Goal: Use online tool/utility: Use online tool/utility

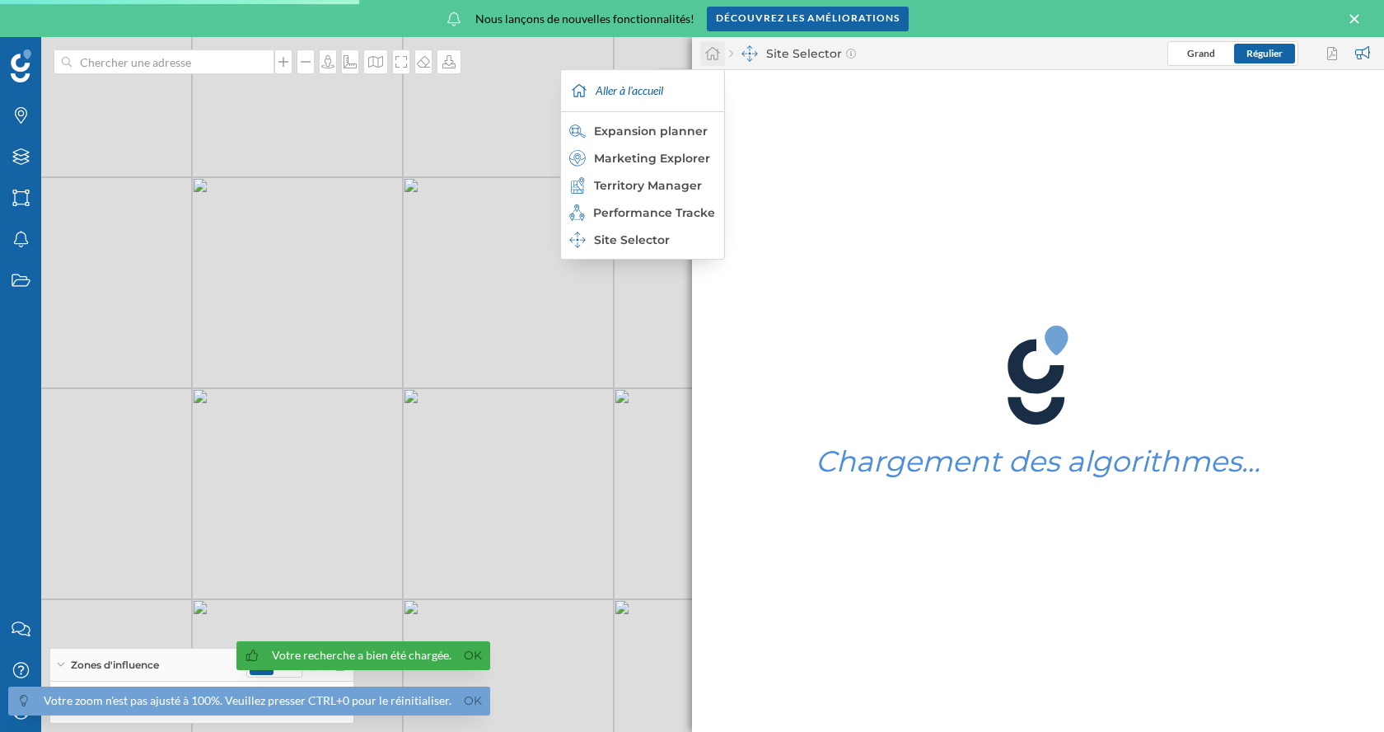
click at [709, 52] on icon at bounding box center [712, 53] width 16 height 15
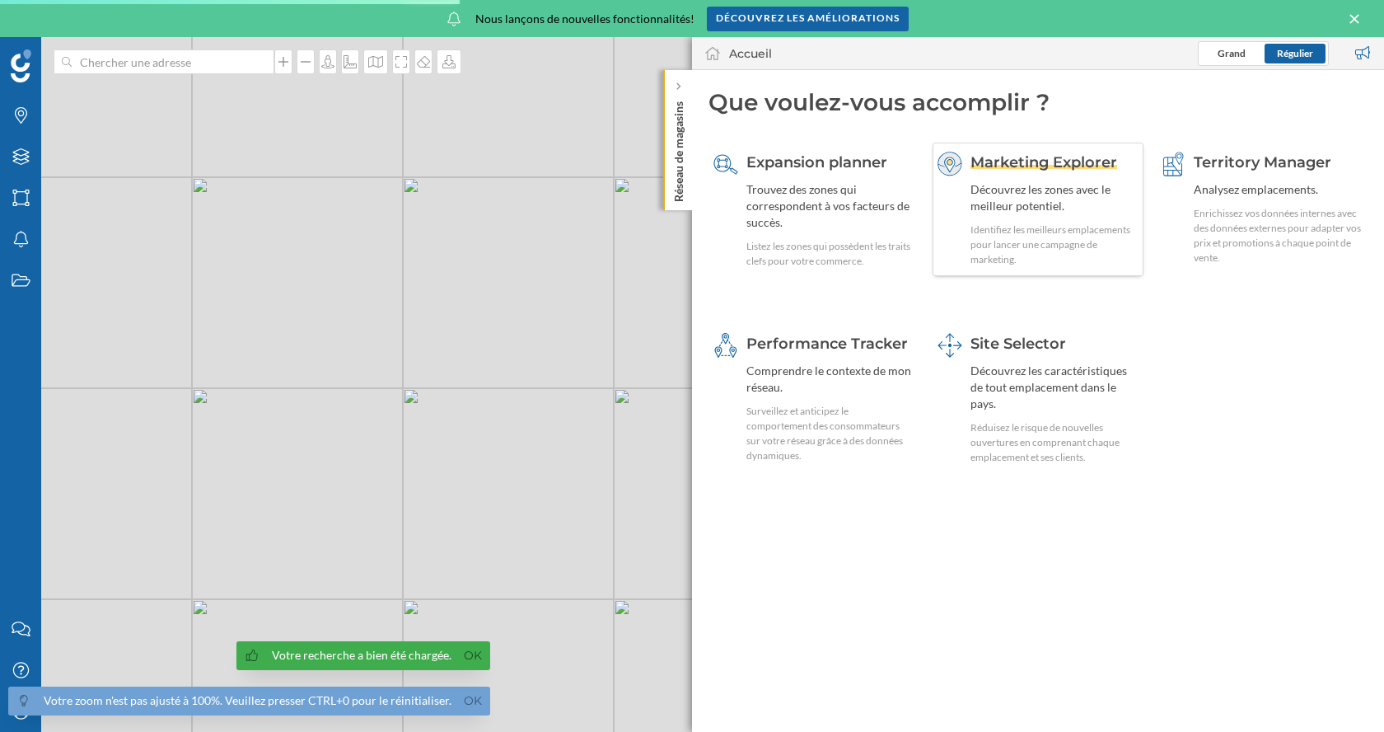
click at [997, 173] on div "Marketing Explorer Découvrez les zones avec le meilleur potentiel. Identifiez l…" at bounding box center [1055, 209] width 169 height 115
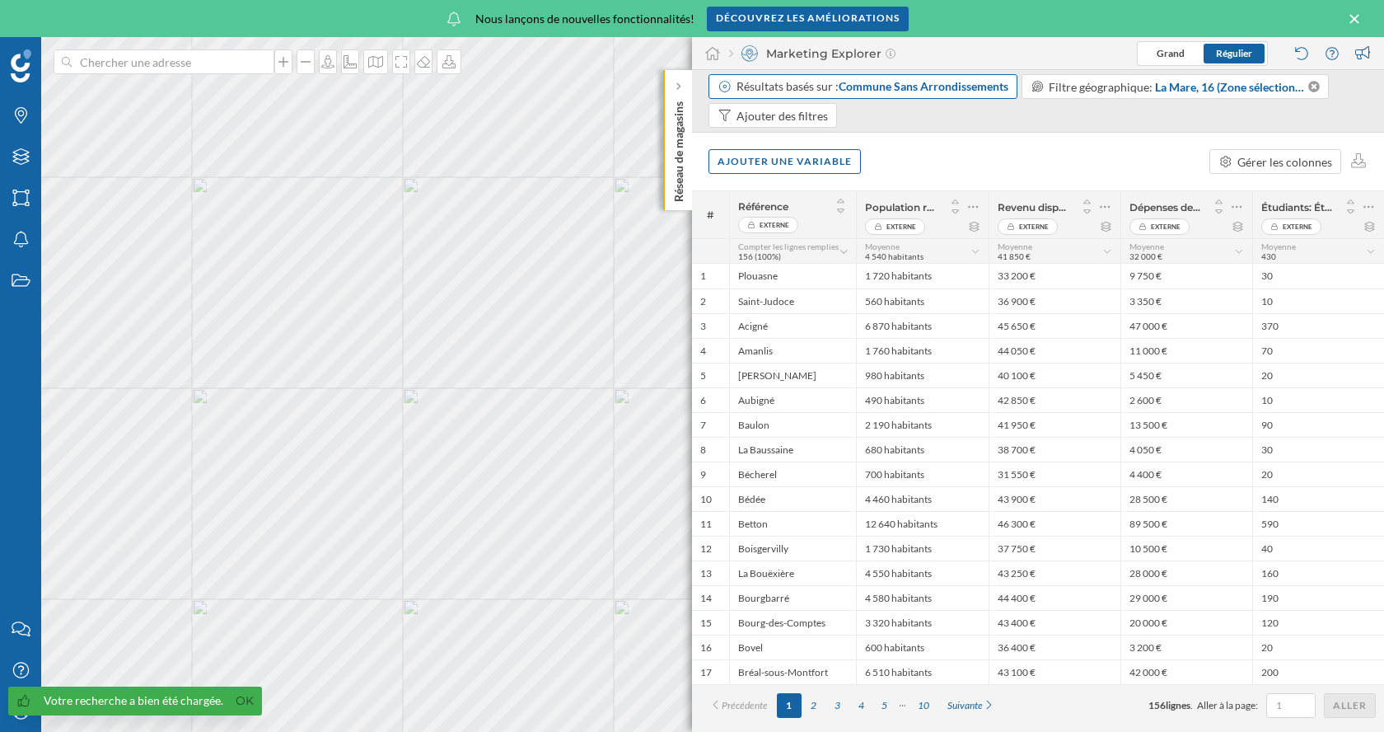
click at [930, 83] on span "Commune Sans Arrondissements" at bounding box center [924, 86] width 170 height 14
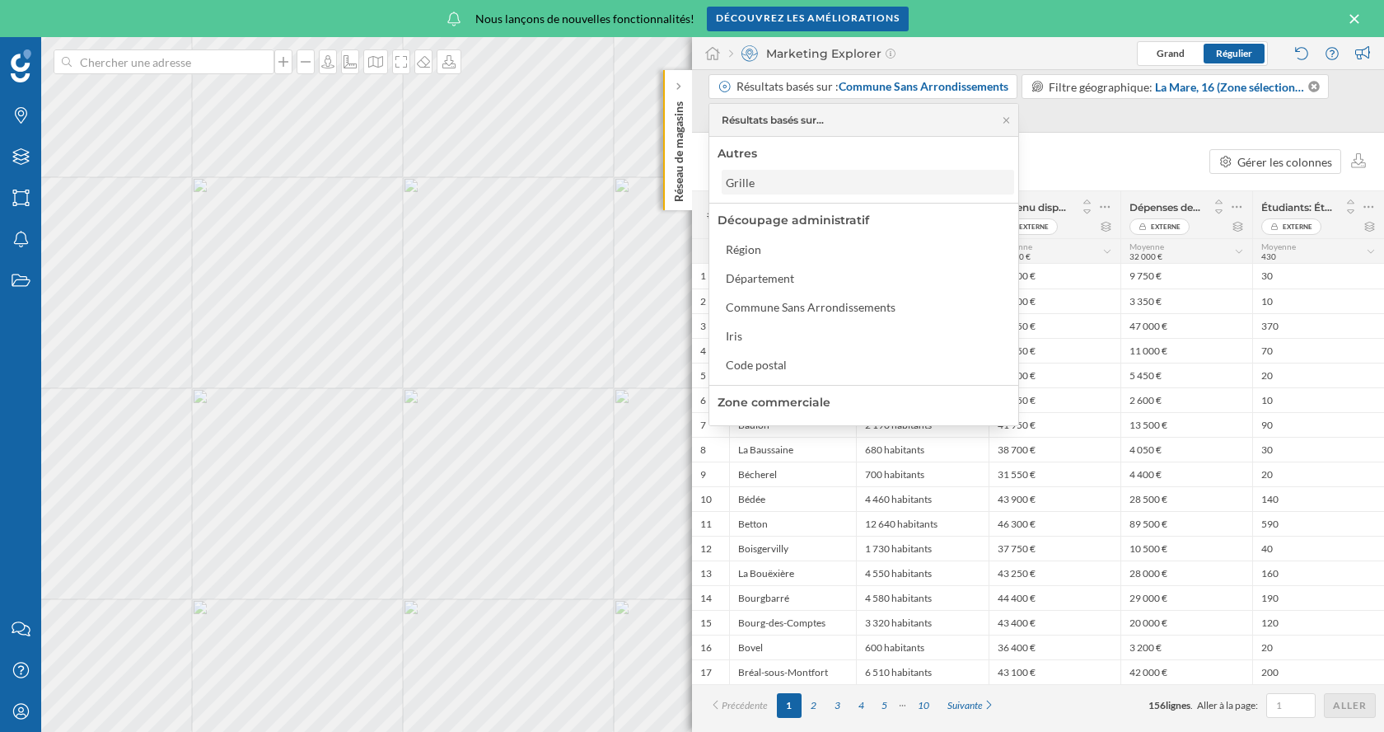
click at [762, 183] on div "Grille" at bounding box center [867, 182] width 283 height 17
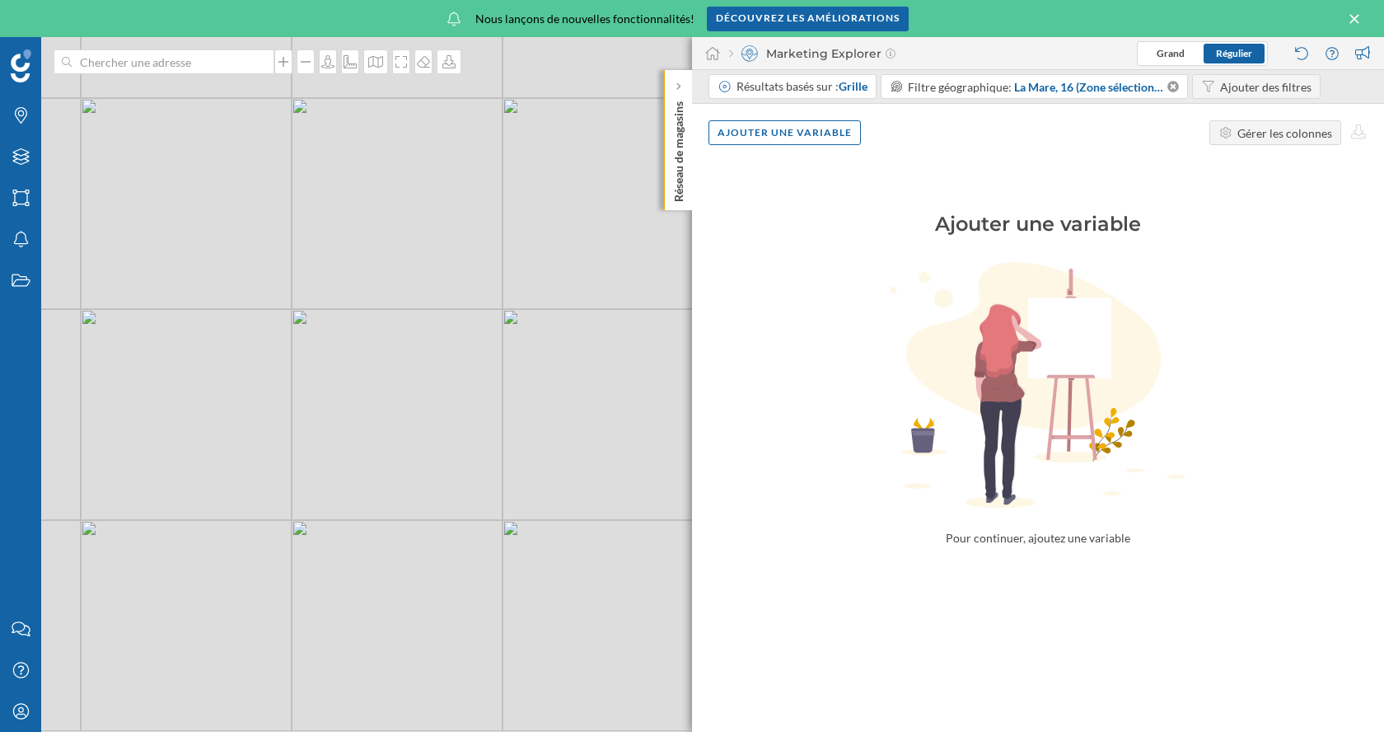
drag, startPoint x: 501, startPoint y: 497, endPoint x: 451, endPoint y: 377, distance: 129.6
click at [451, 377] on div "© Mapbox © OpenStreetMap Improve this map" at bounding box center [692, 384] width 1384 height 695
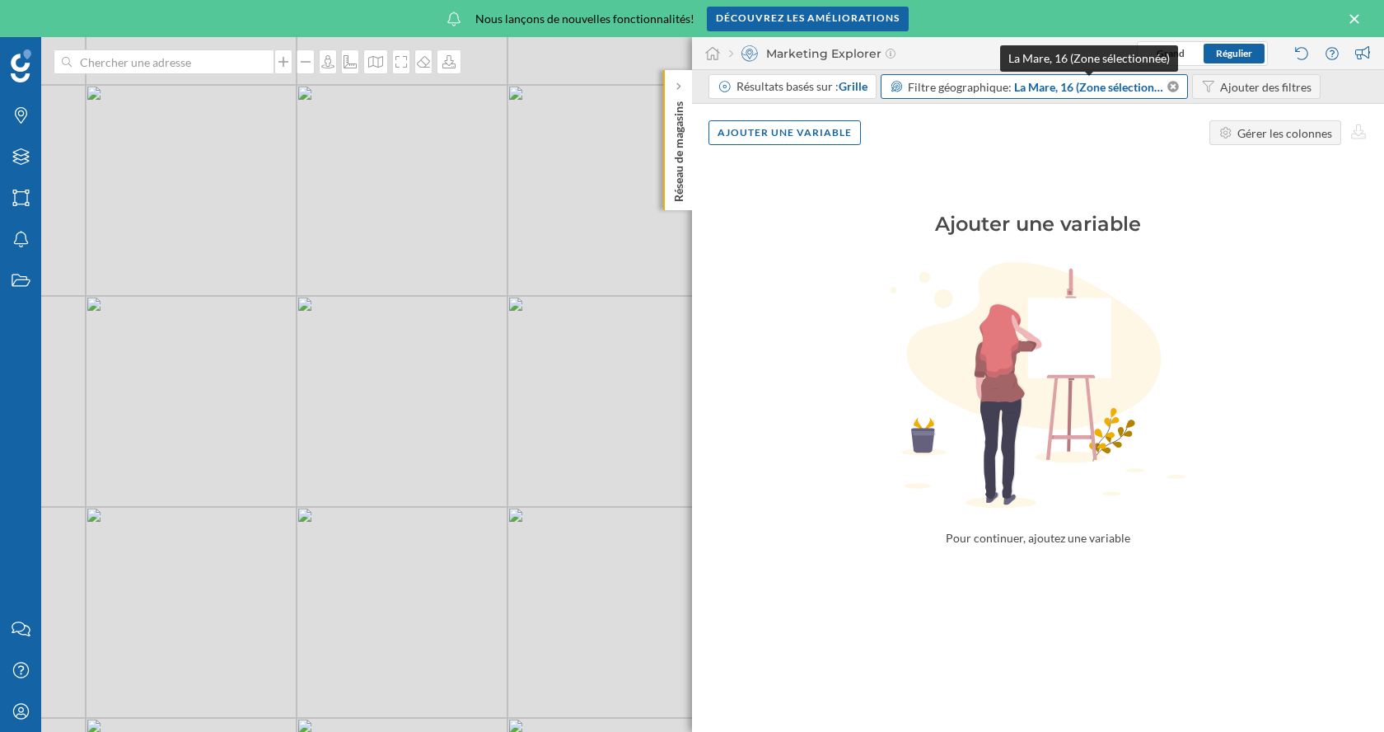
click at [1066, 92] on span "La Mare, 16 (Zone sélectionnée)" at bounding box center [1089, 86] width 151 height 17
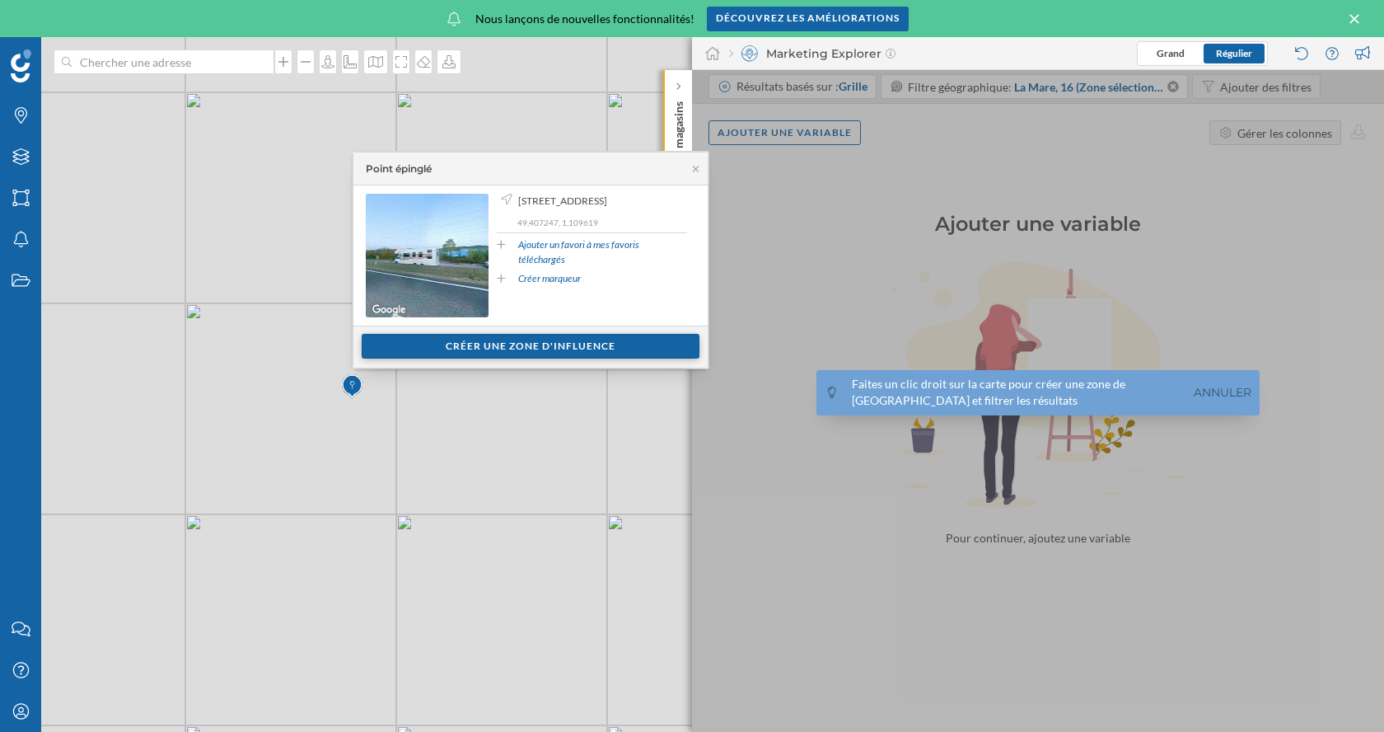
click at [433, 346] on div "Créer une zone d'influence" at bounding box center [531, 346] width 338 height 25
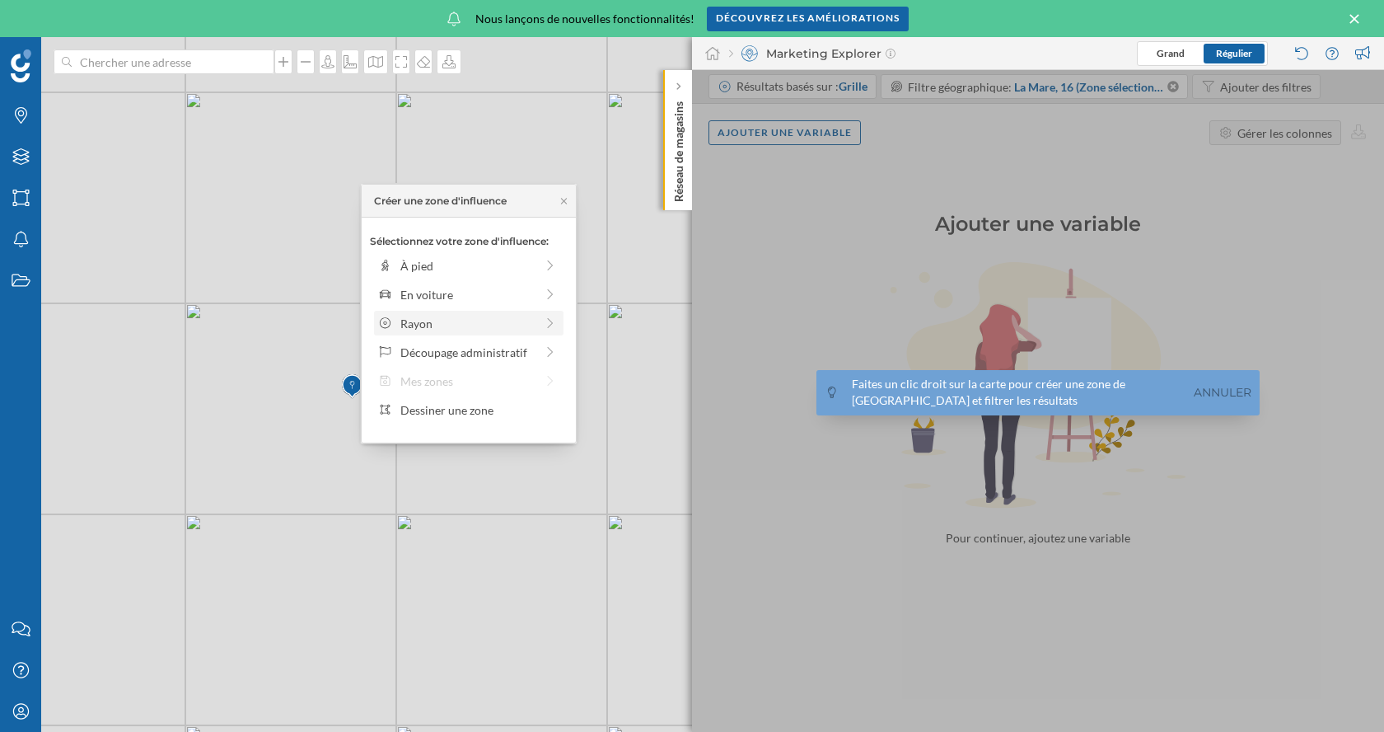
click at [496, 322] on div "Rayon" at bounding box center [467, 323] width 134 height 17
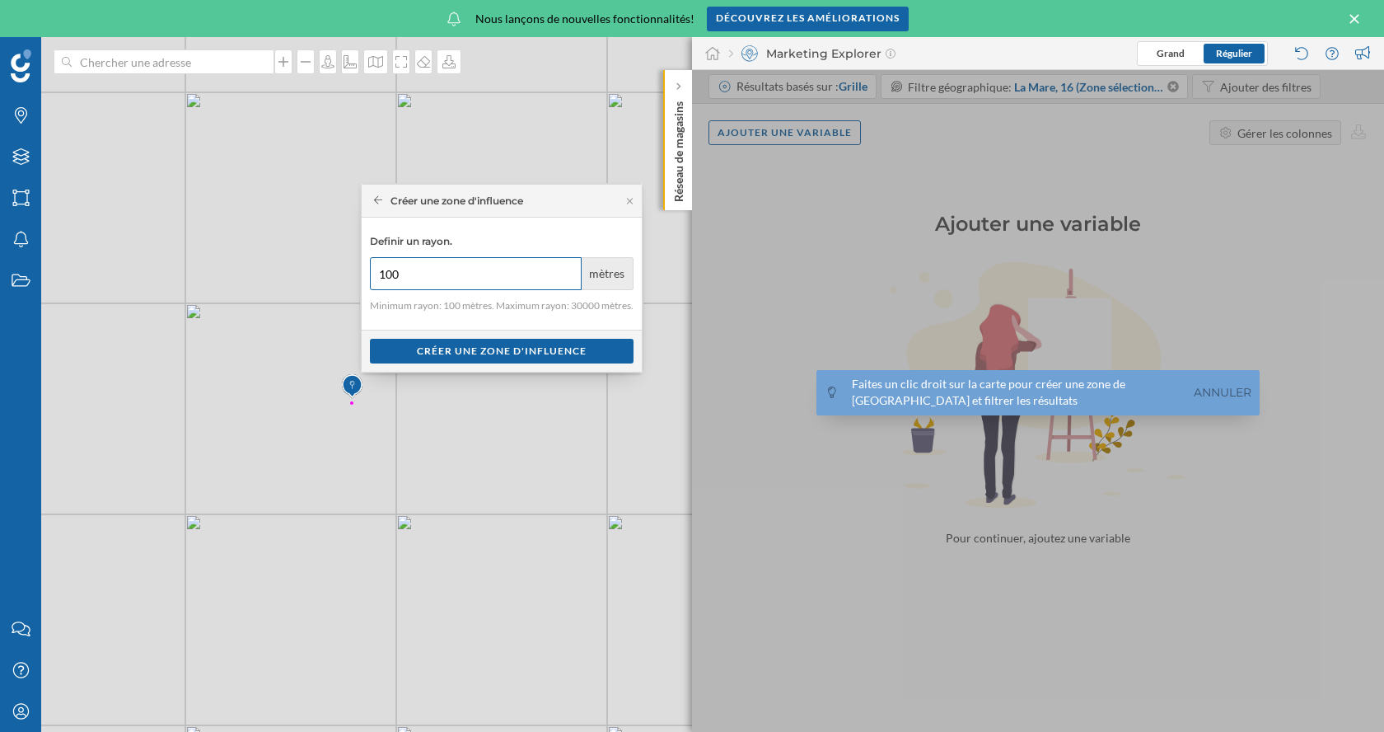
click at [461, 284] on input "100" at bounding box center [476, 273] width 212 height 33
type input "10000"
click at [489, 352] on div "Créer une zone d'influence" at bounding box center [502, 350] width 264 height 25
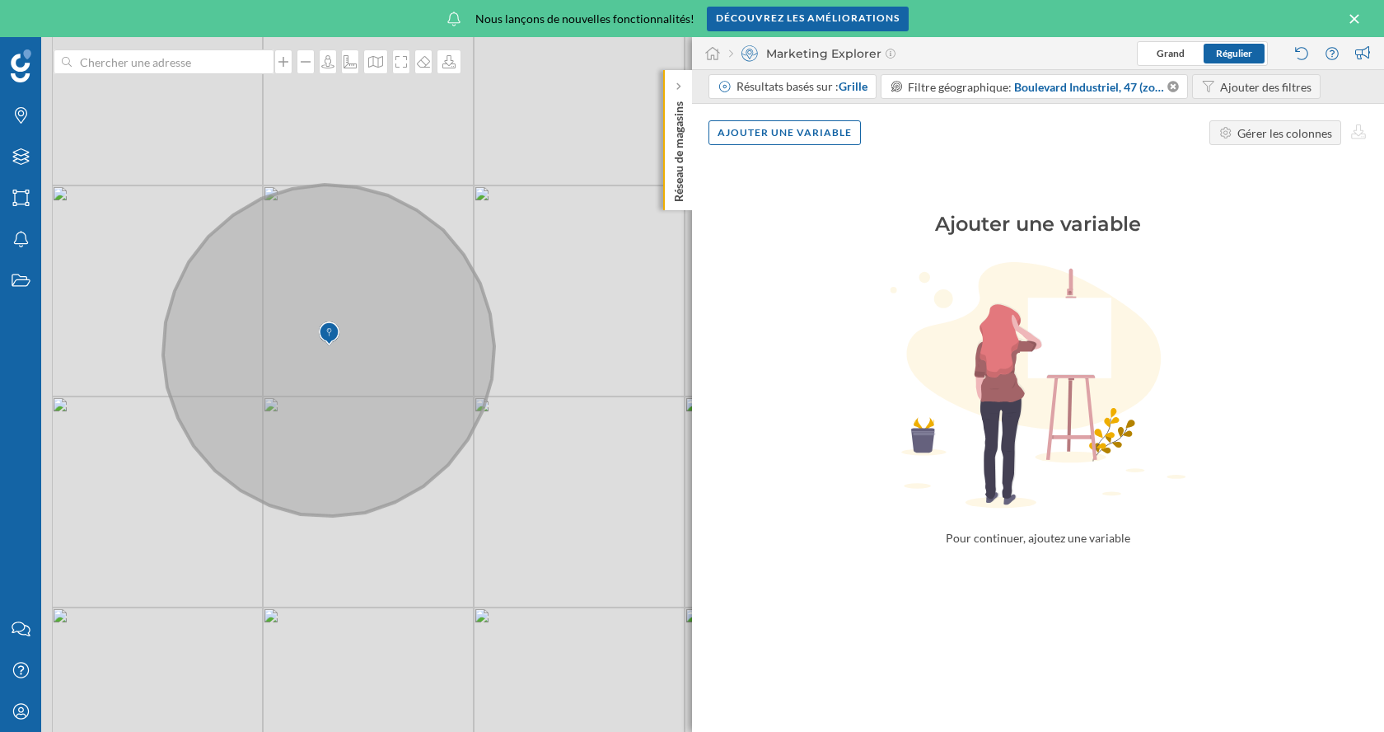
drag, startPoint x: 200, startPoint y: 484, endPoint x: 356, endPoint y: 514, distance: 158.5
click at [356, 514] on icon at bounding box center [328, 350] width 331 height 331
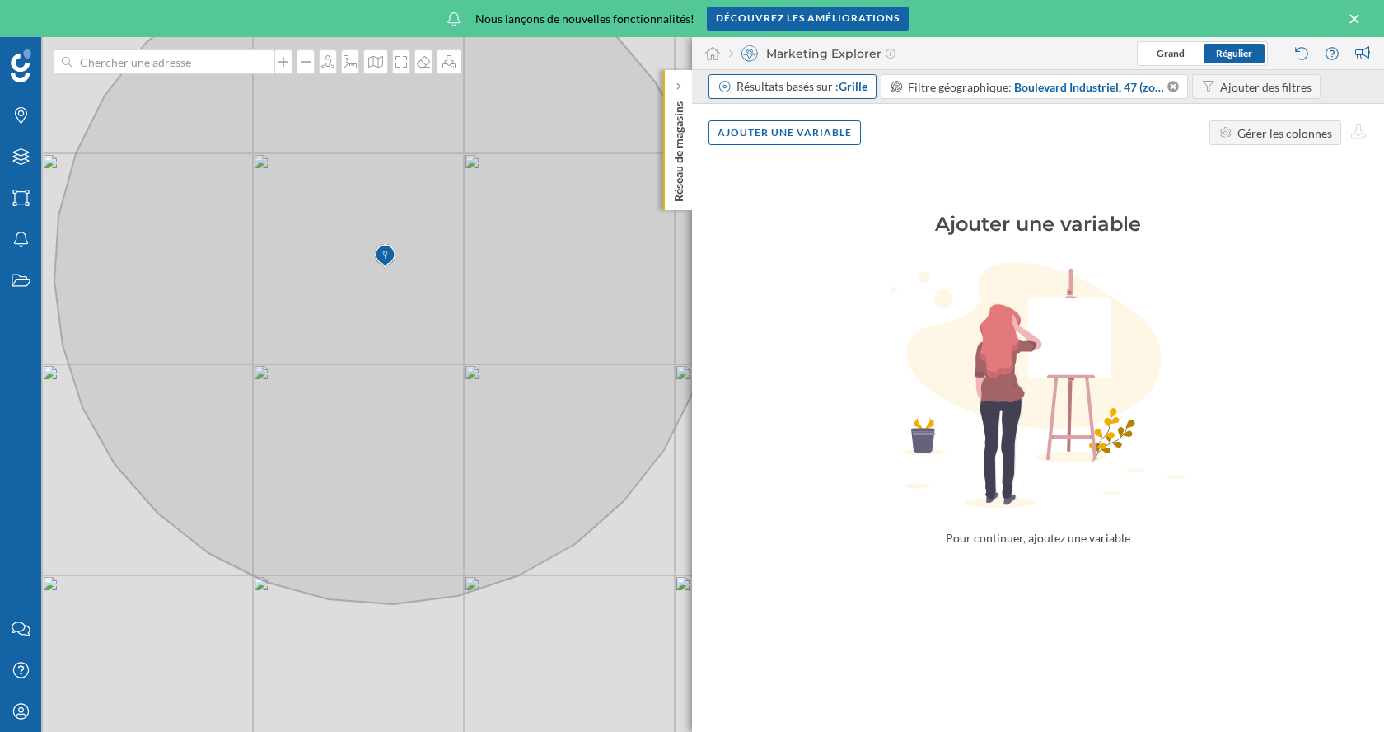
click at [827, 83] on div "Résultats basés sur : Grille" at bounding box center [802, 86] width 131 height 16
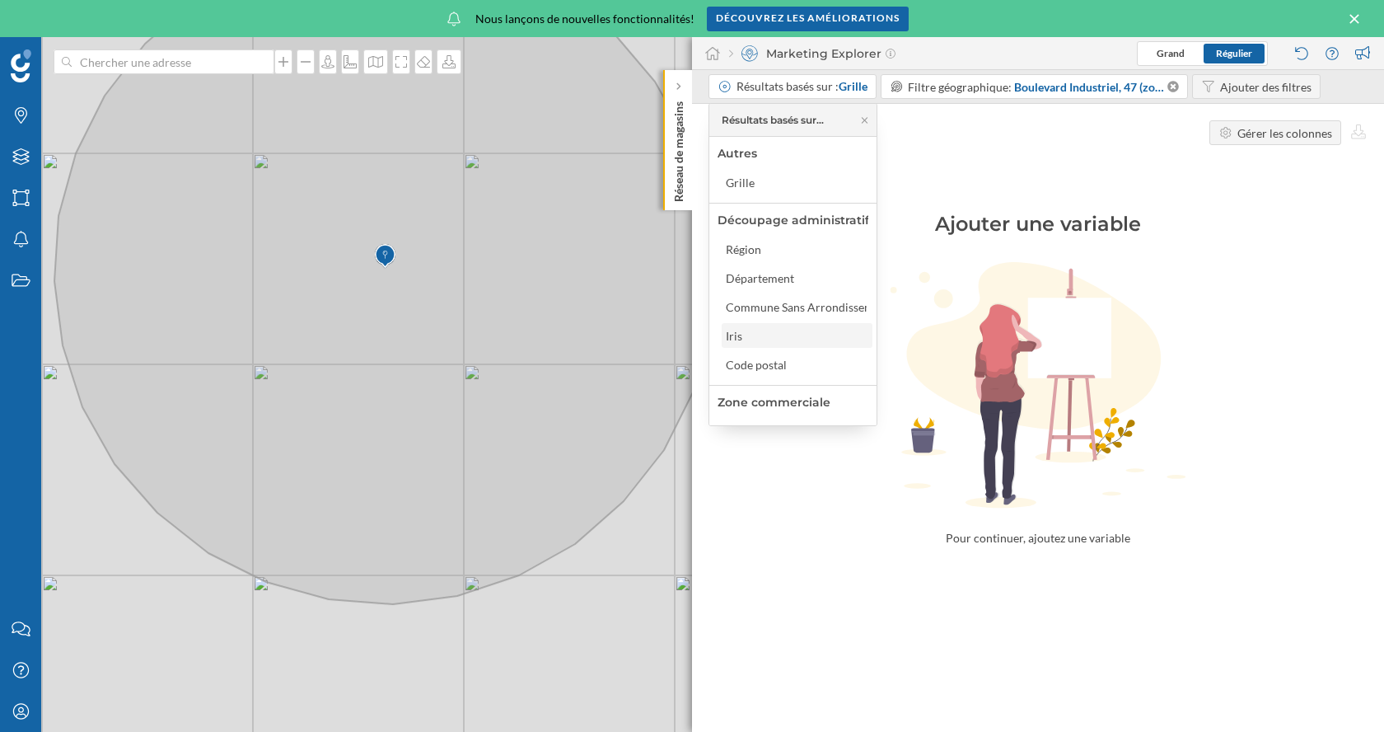
click at [763, 331] on div "Iris" at bounding box center [796, 335] width 141 height 17
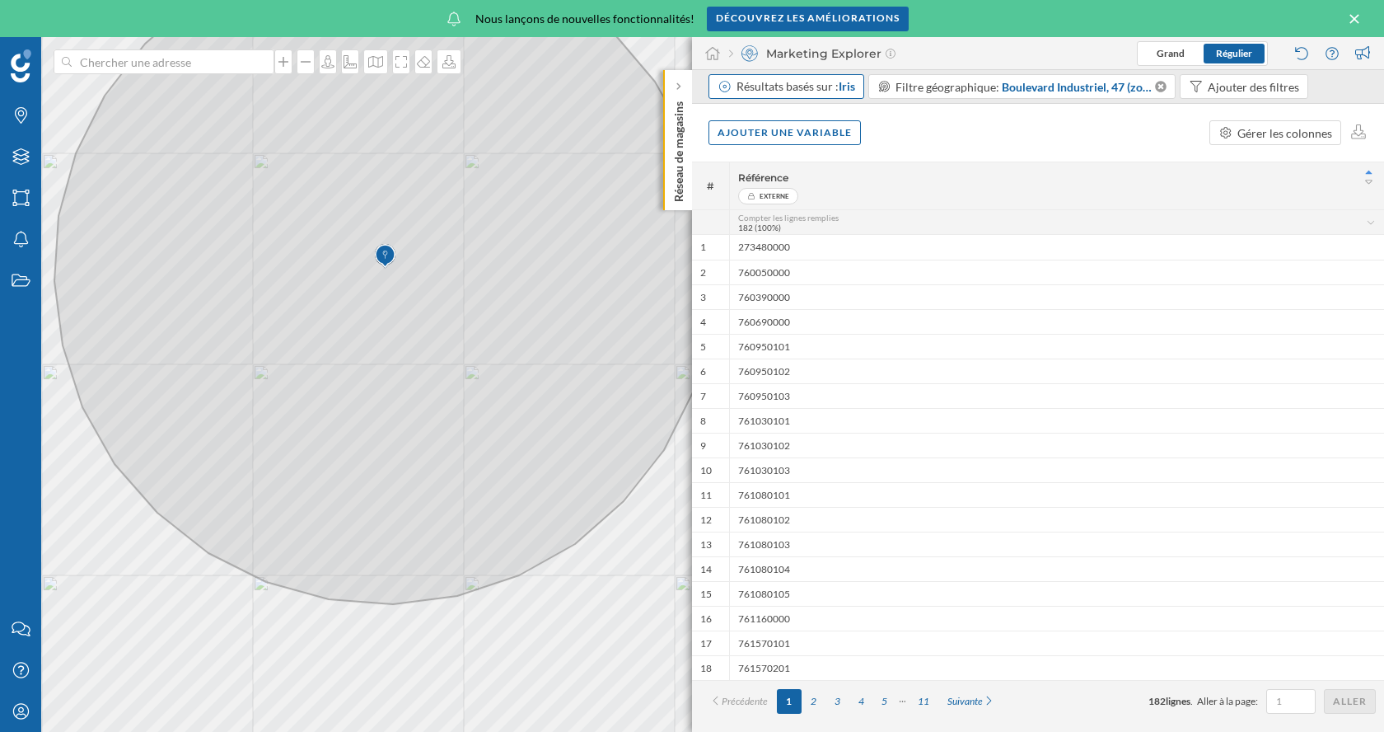
click at [818, 75] on div "Résultats basés sur : Iris" at bounding box center [787, 86] width 156 height 25
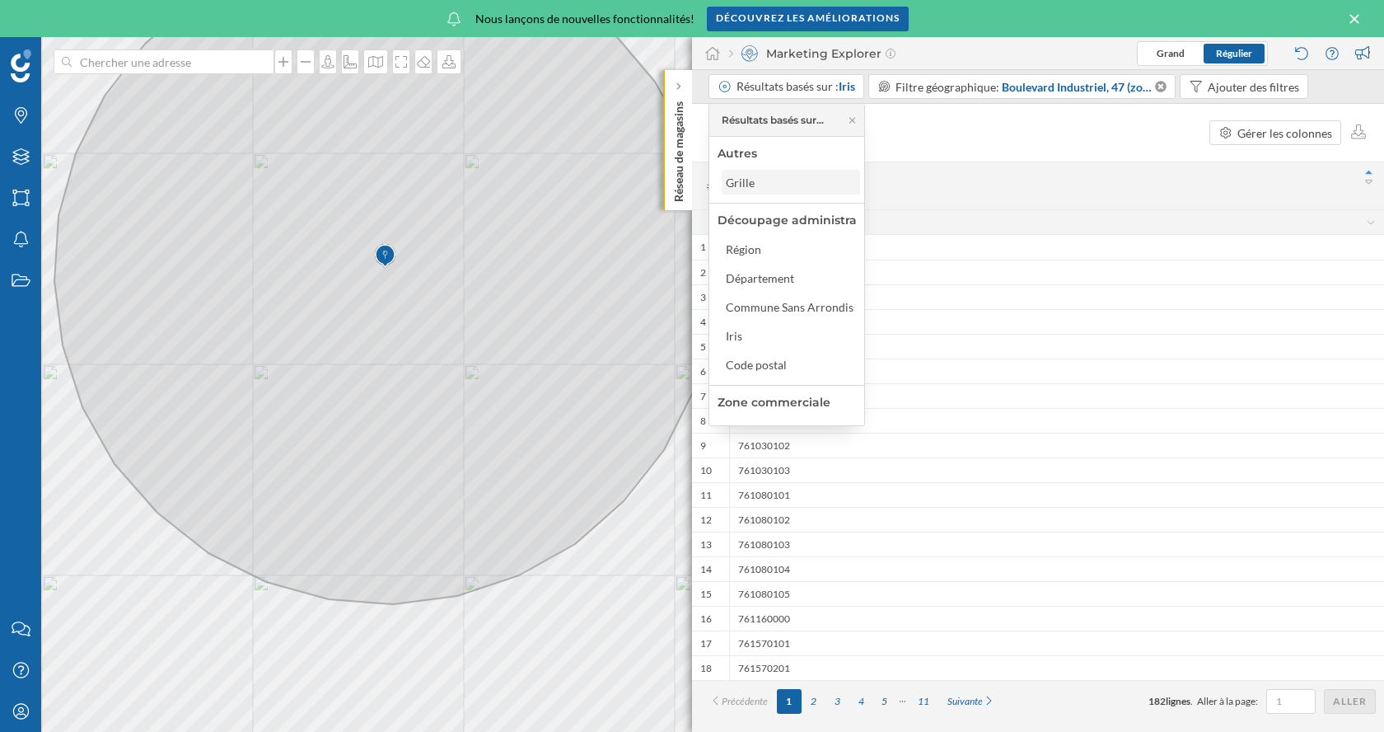
click at [762, 180] on div "Grille" at bounding box center [790, 182] width 129 height 17
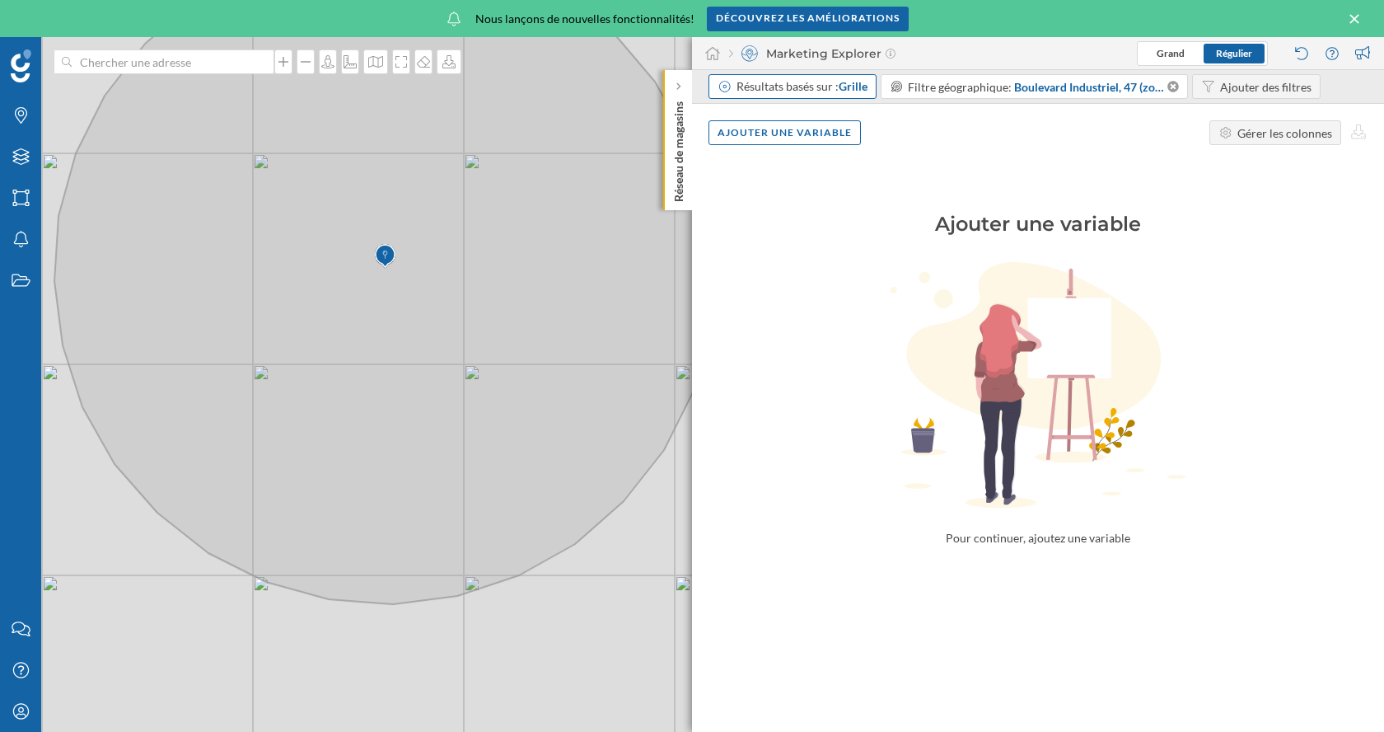
click at [824, 95] on div "Résultats basés sur : Grille" at bounding box center [793, 86] width 168 height 25
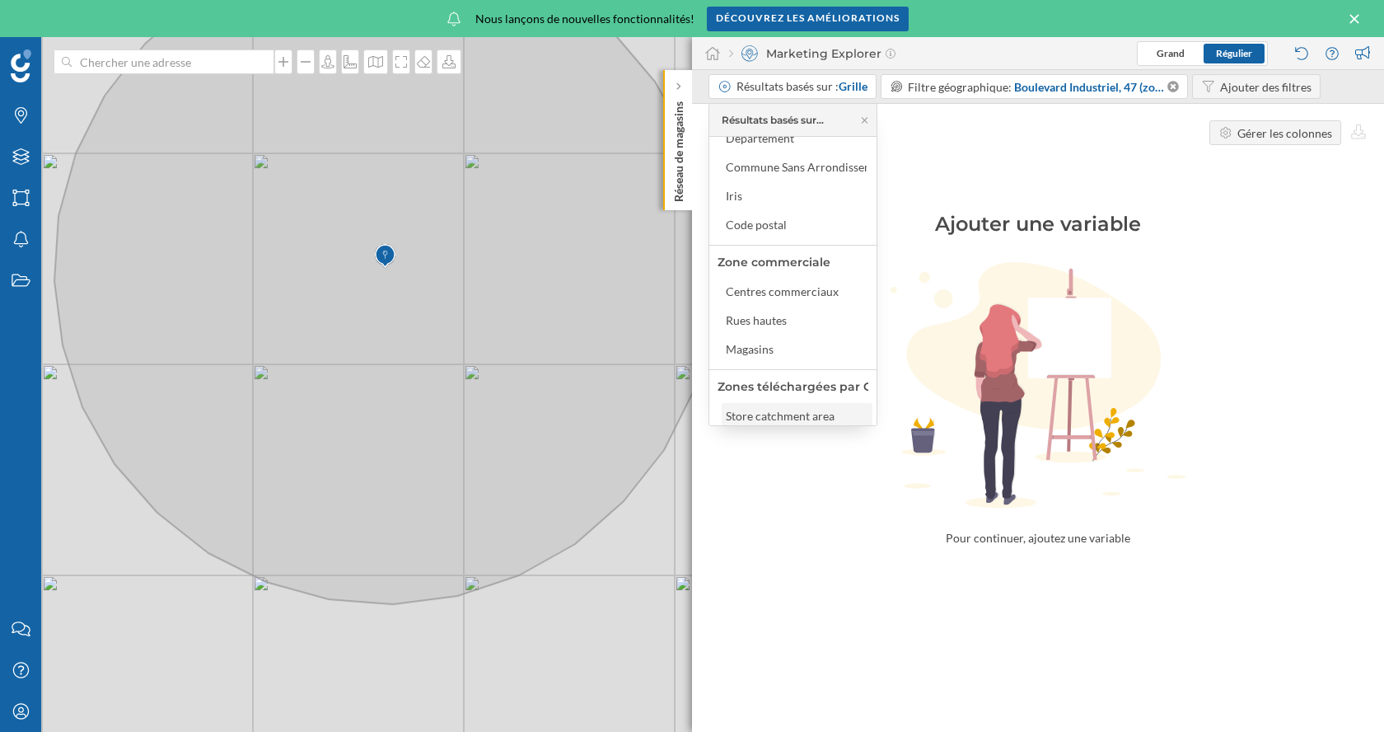
scroll to position [133, 0]
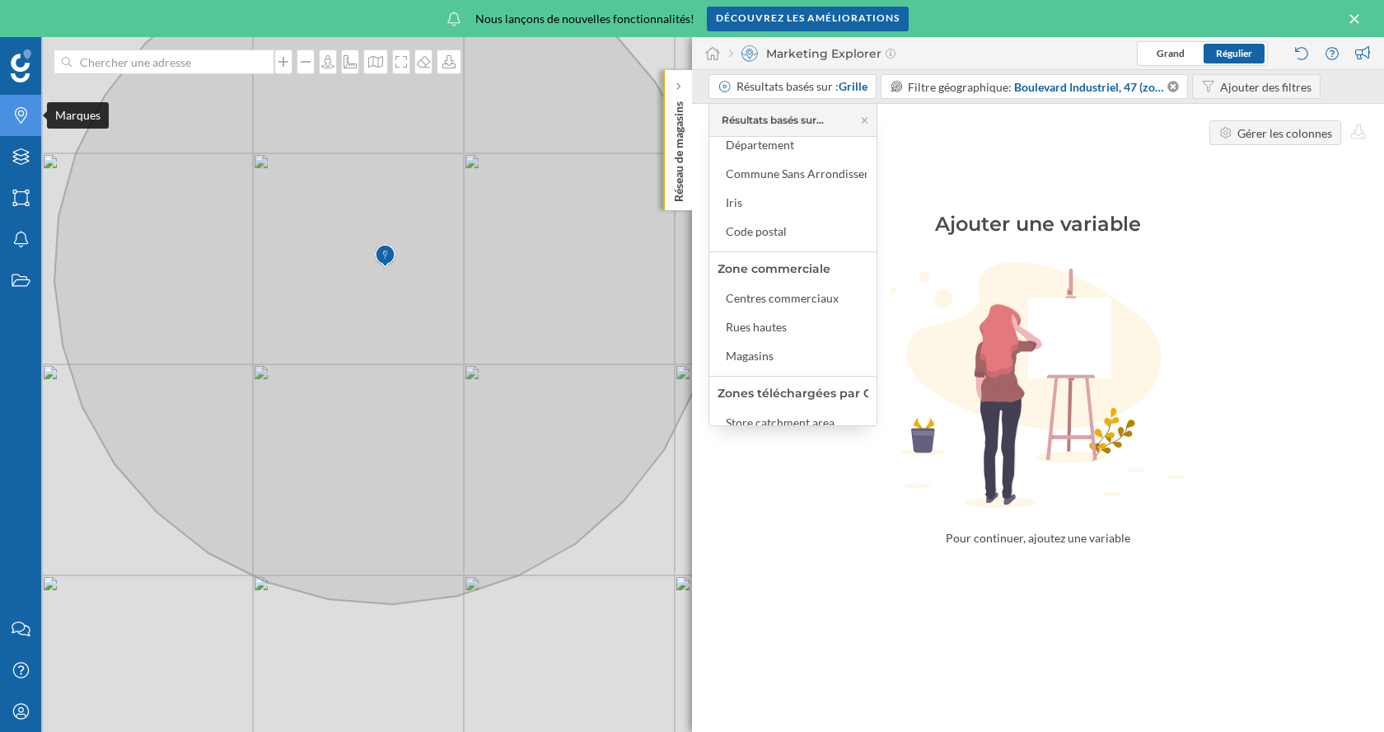
click at [26, 121] on icon "Marques" at bounding box center [21, 115] width 21 height 16
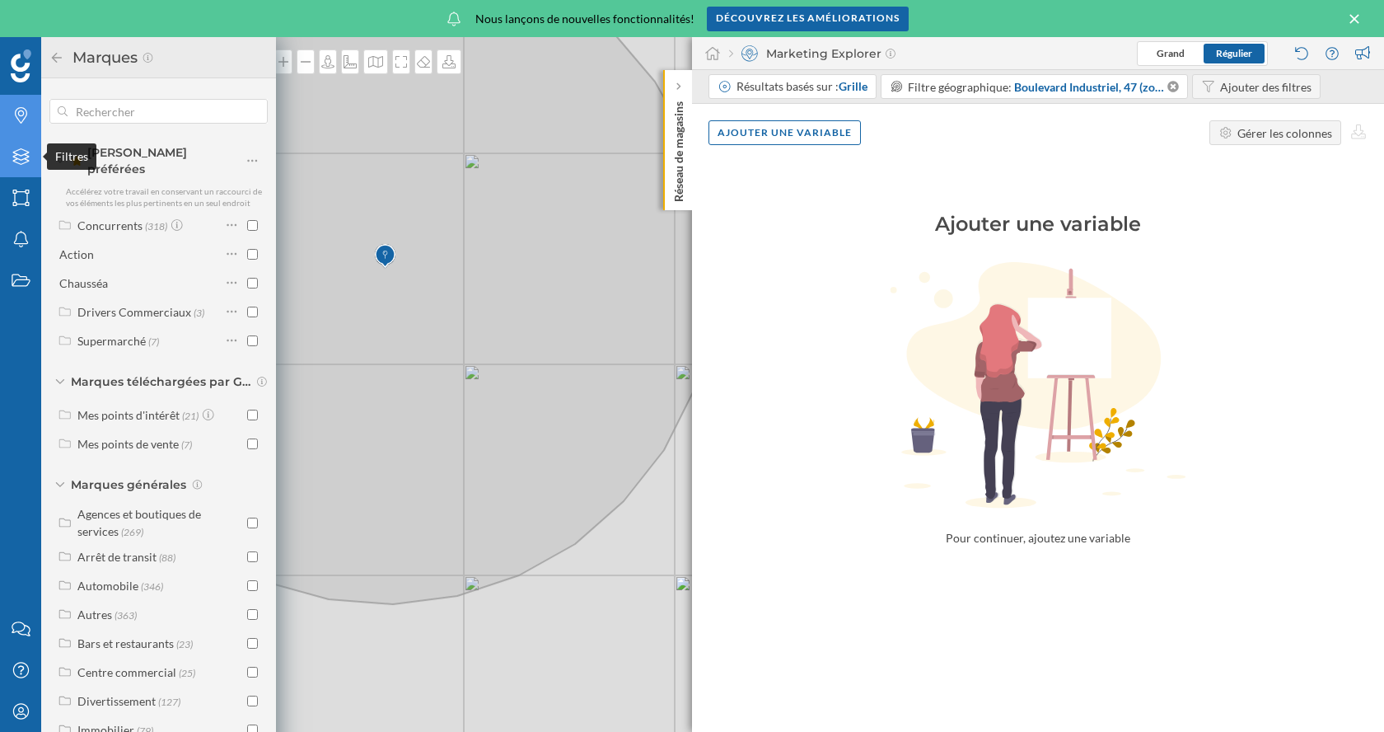
click at [21, 165] on icon "Filtres" at bounding box center [21, 156] width 21 height 16
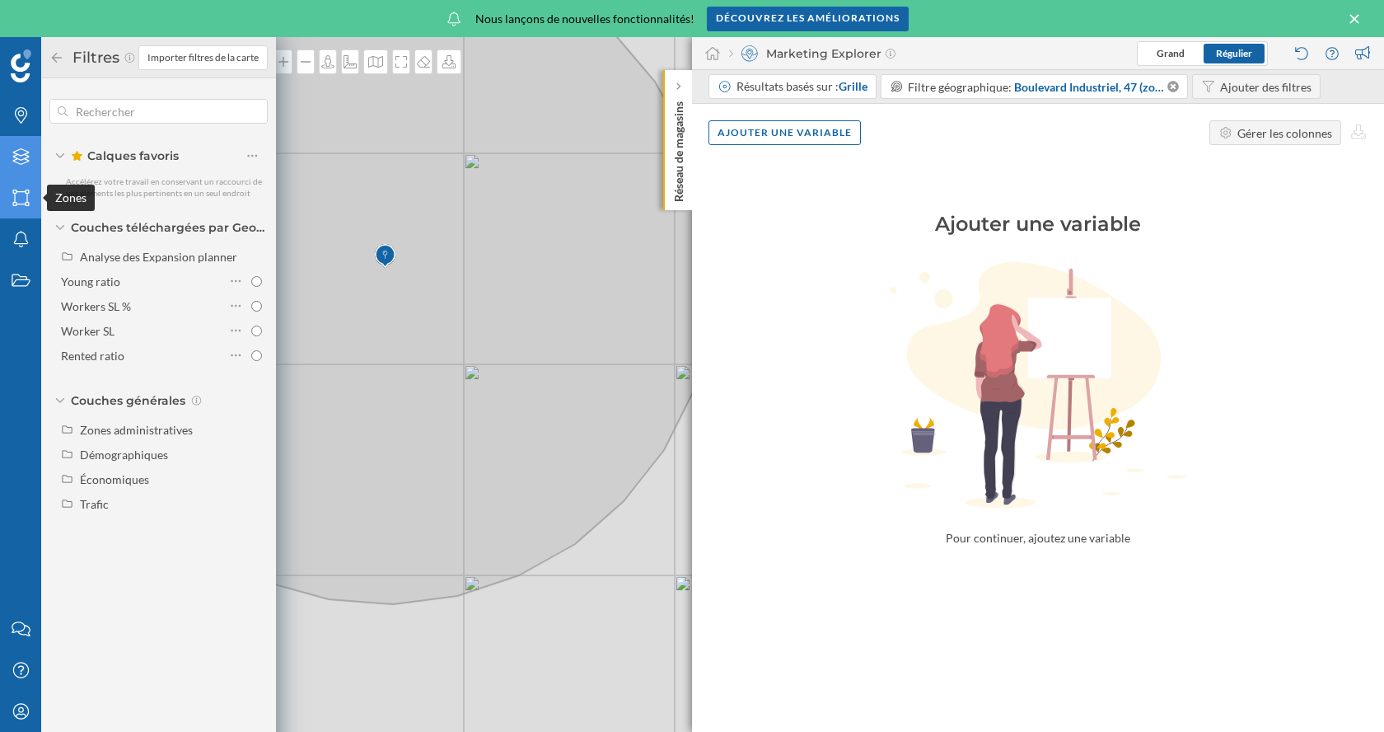
click at [21, 195] on icon "Zones" at bounding box center [21, 197] width 21 height 16
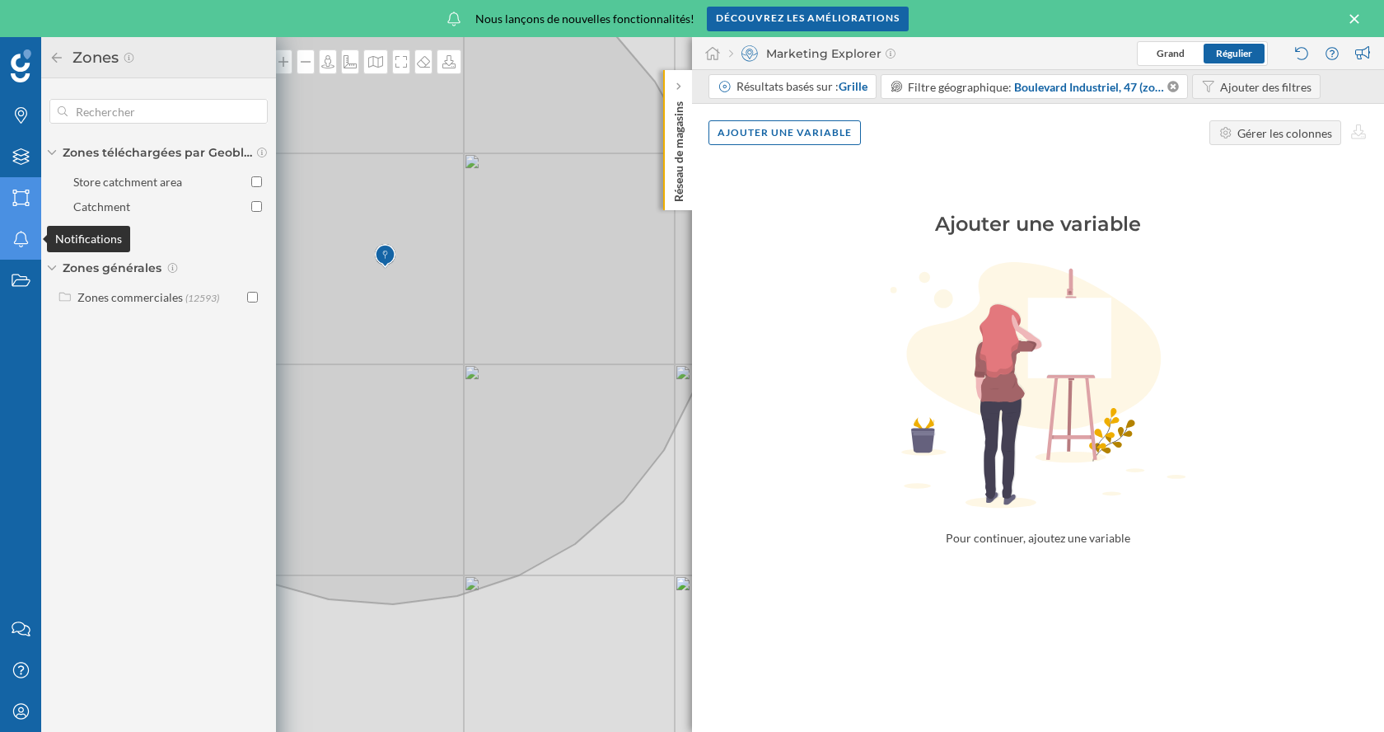
click at [16, 237] on icon "Notifications" at bounding box center [21, 239] width 21 height 16
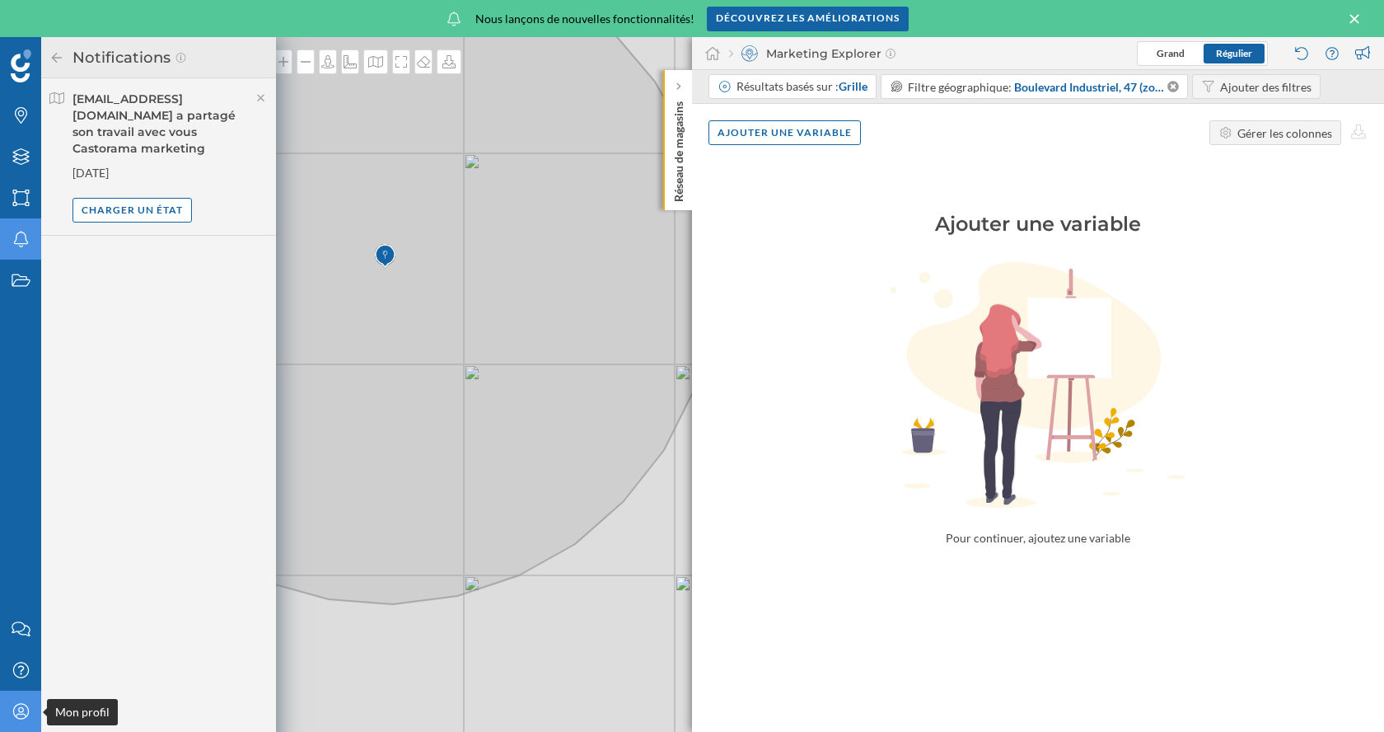
click at [27, 713] on icon at bounding box center [20, 711] width 16 height 16
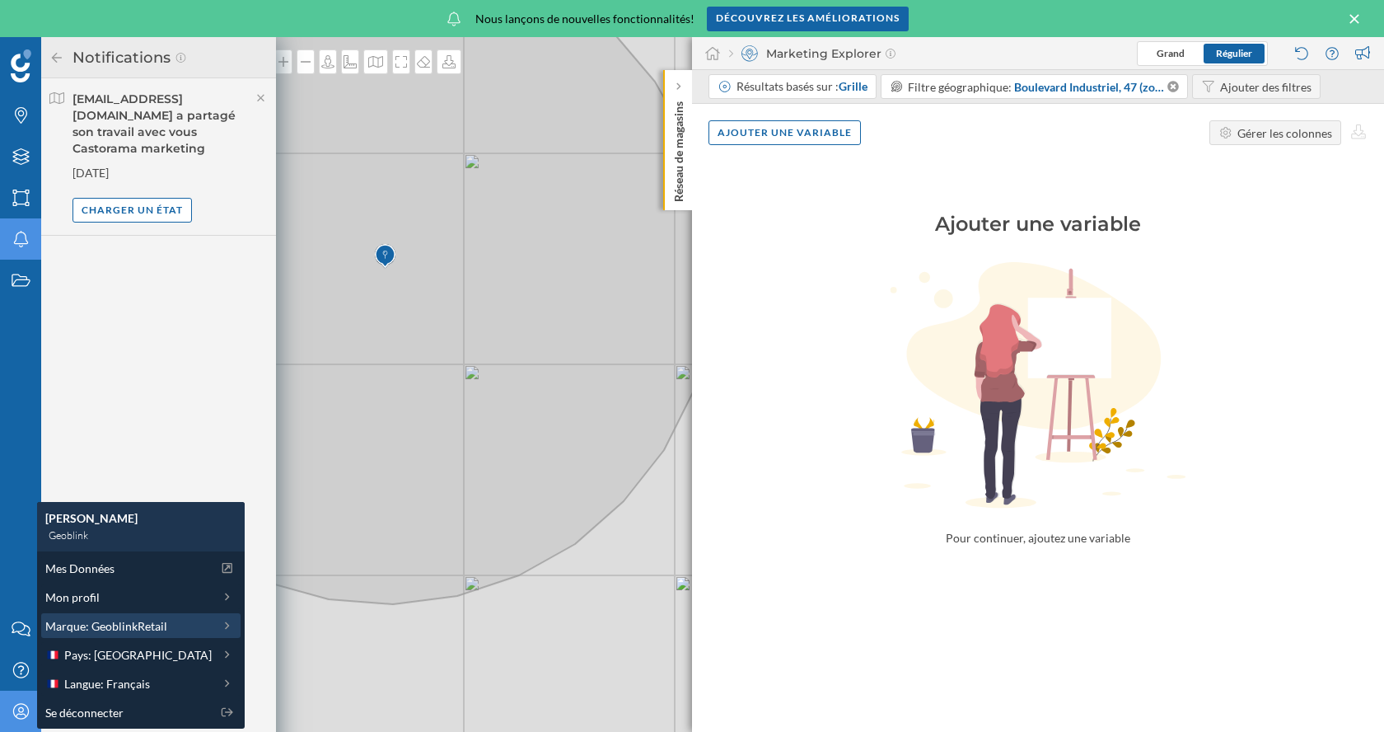
click at [131, 625] on span "Marque: GeoblinkRetail" at bounding box center [106, 625] width 122 height 17
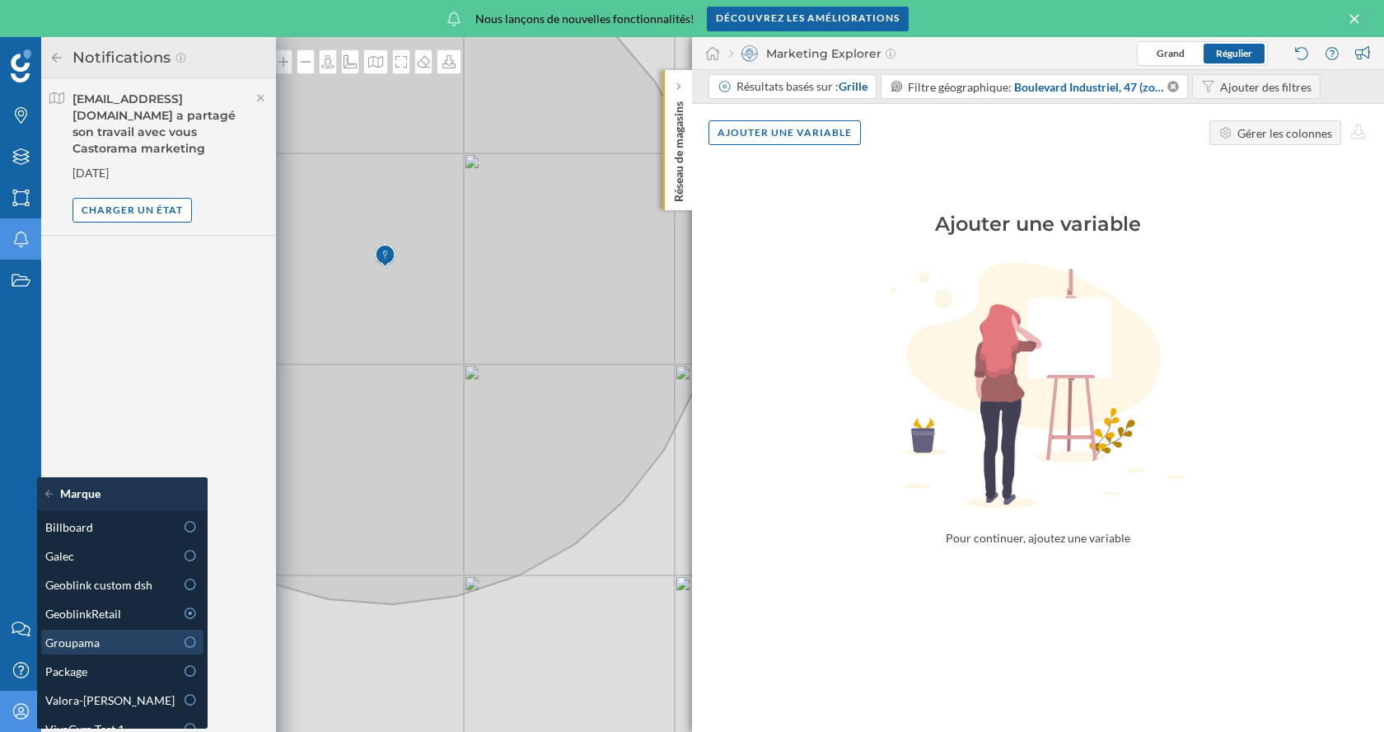
scroll to position [16, 0]
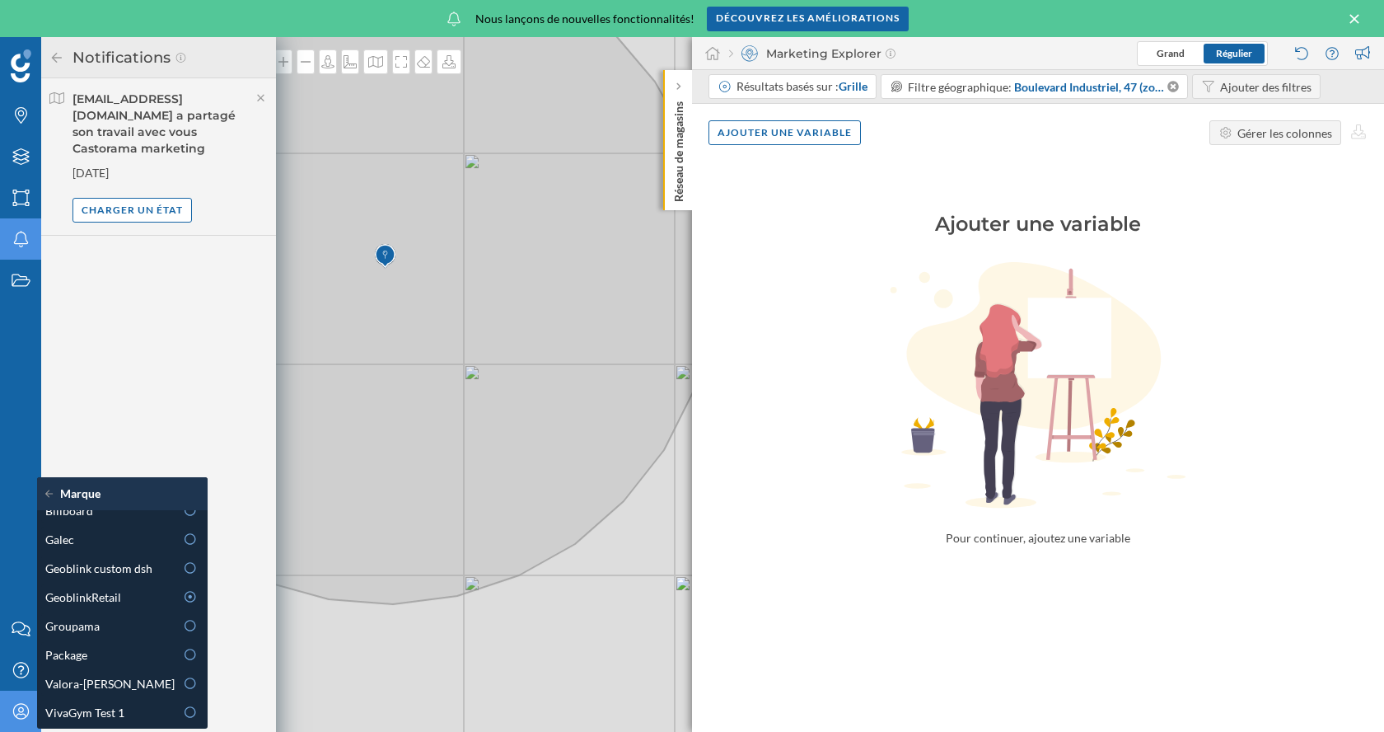
click at [173, 383] on div "[EMAIL_ADDRESS][DOMAIN_NAME] a partagé son travail avec vous Castorama marketin…" at bounding box center [158, 423] width 235 height 690
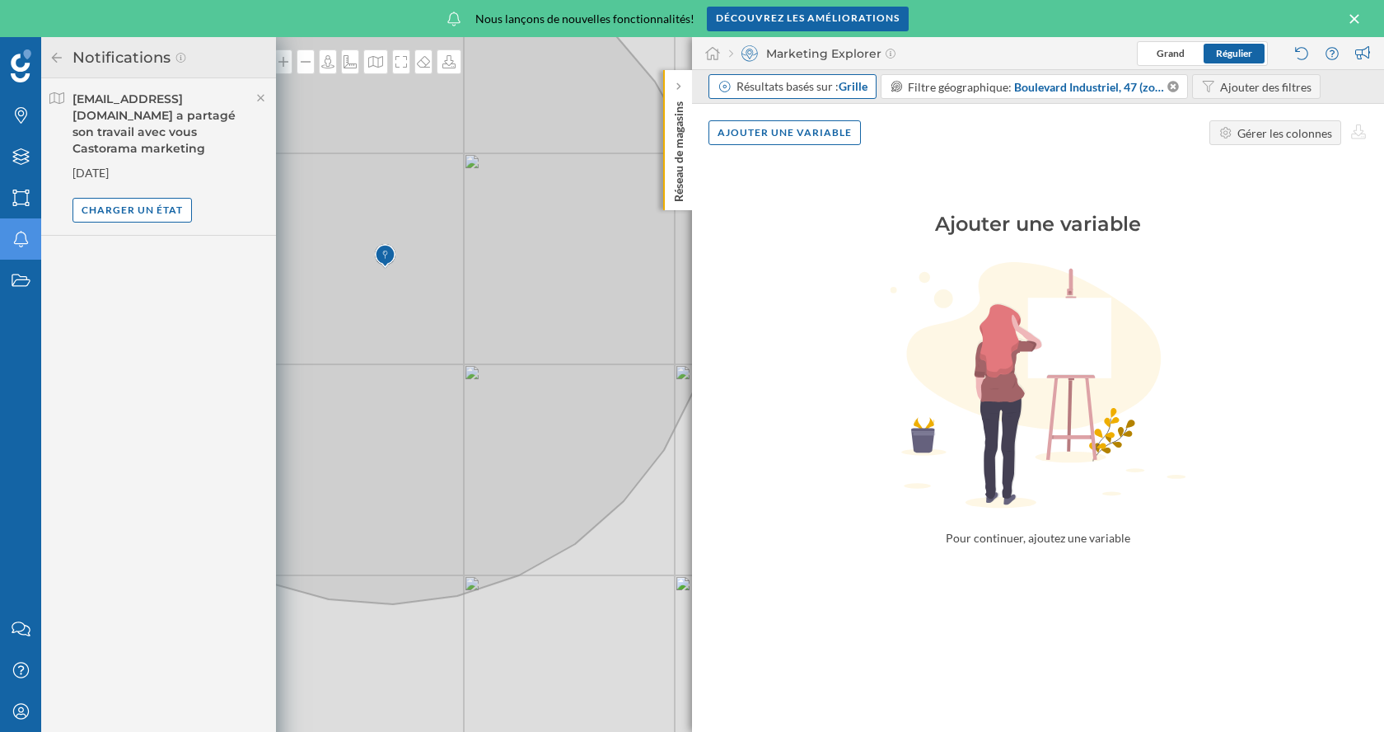
click at [844, 84] on span "Grille" at bounding box center [853, 86] width 29 height 14
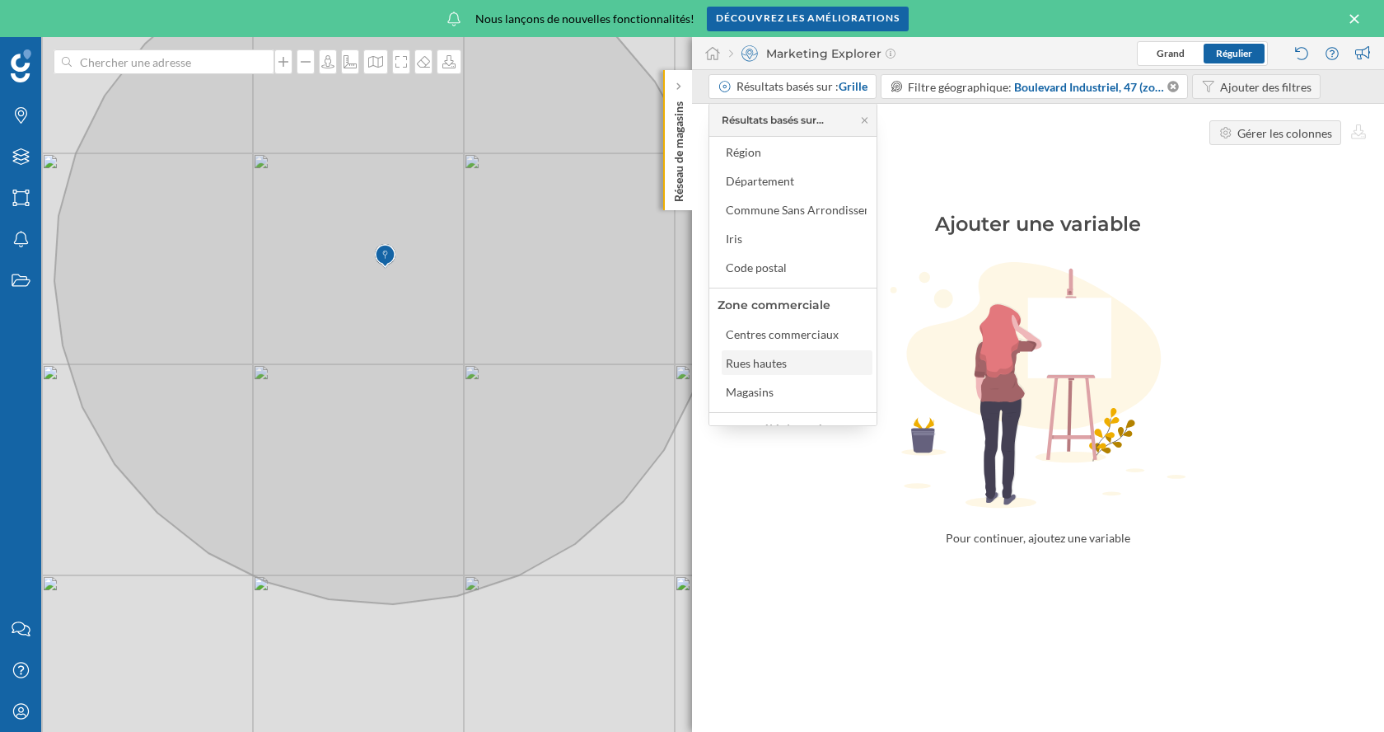
scroll to position [0, 0]
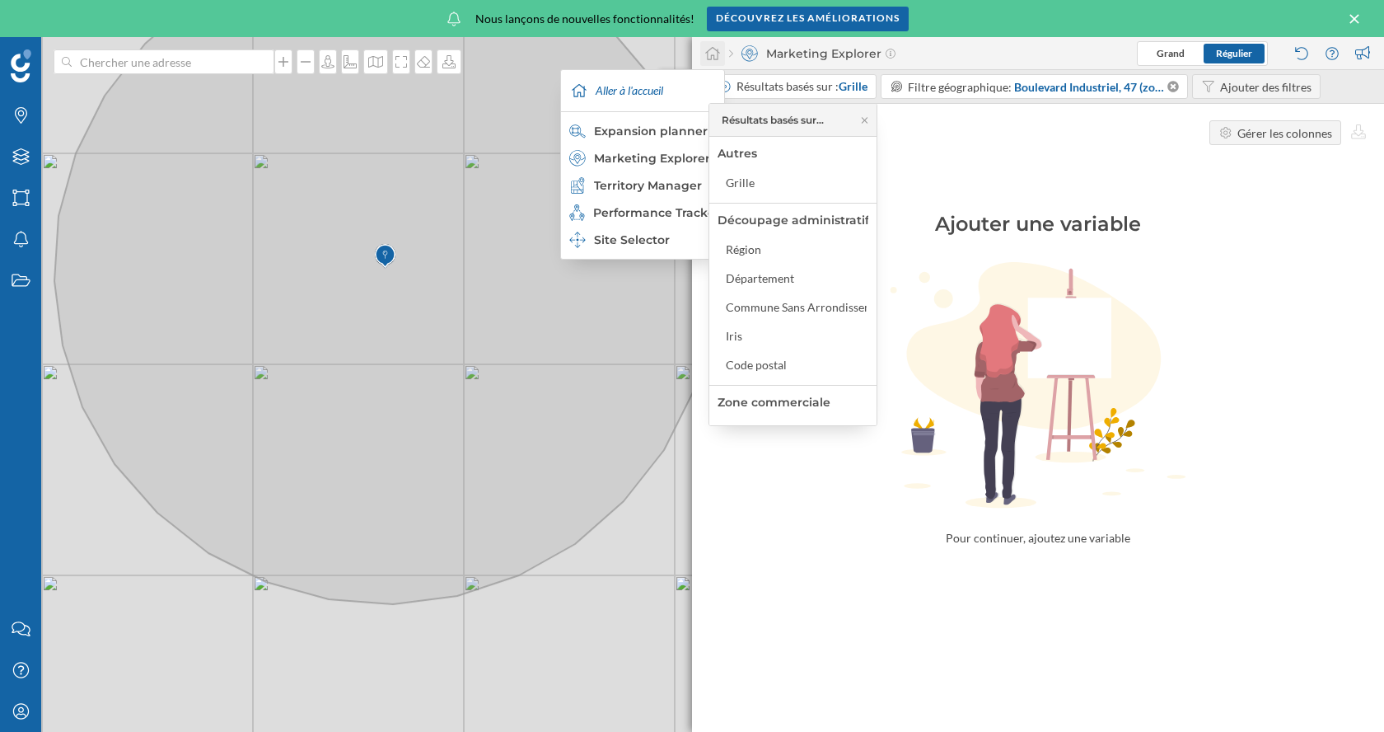
click at [708, 53] on icon at bounding box center [712, 53] width 16 height 15
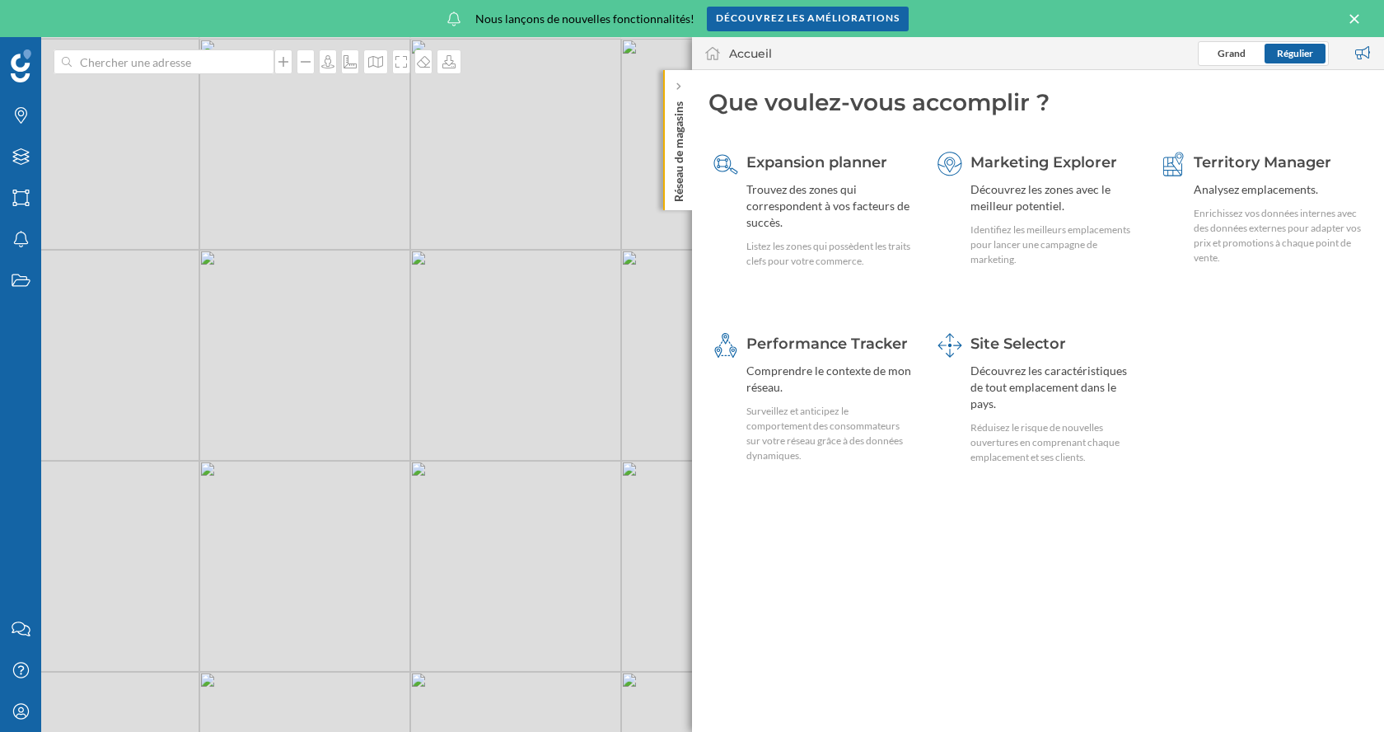
drag, startPoint x: 353, startPoint y: 502, endPoint x: 514, endPoint y: 507, distance: 160.7
click at [514, 507] on div "© Mapbox © OpenStreetMap Improve this map" at bounding box center [692, 384] width 1384 height 695
click at [1041, 199] on div "Découvrez les zones avec le meilleur potentiel." at bounding box center [1055, 197] width 169 height 33
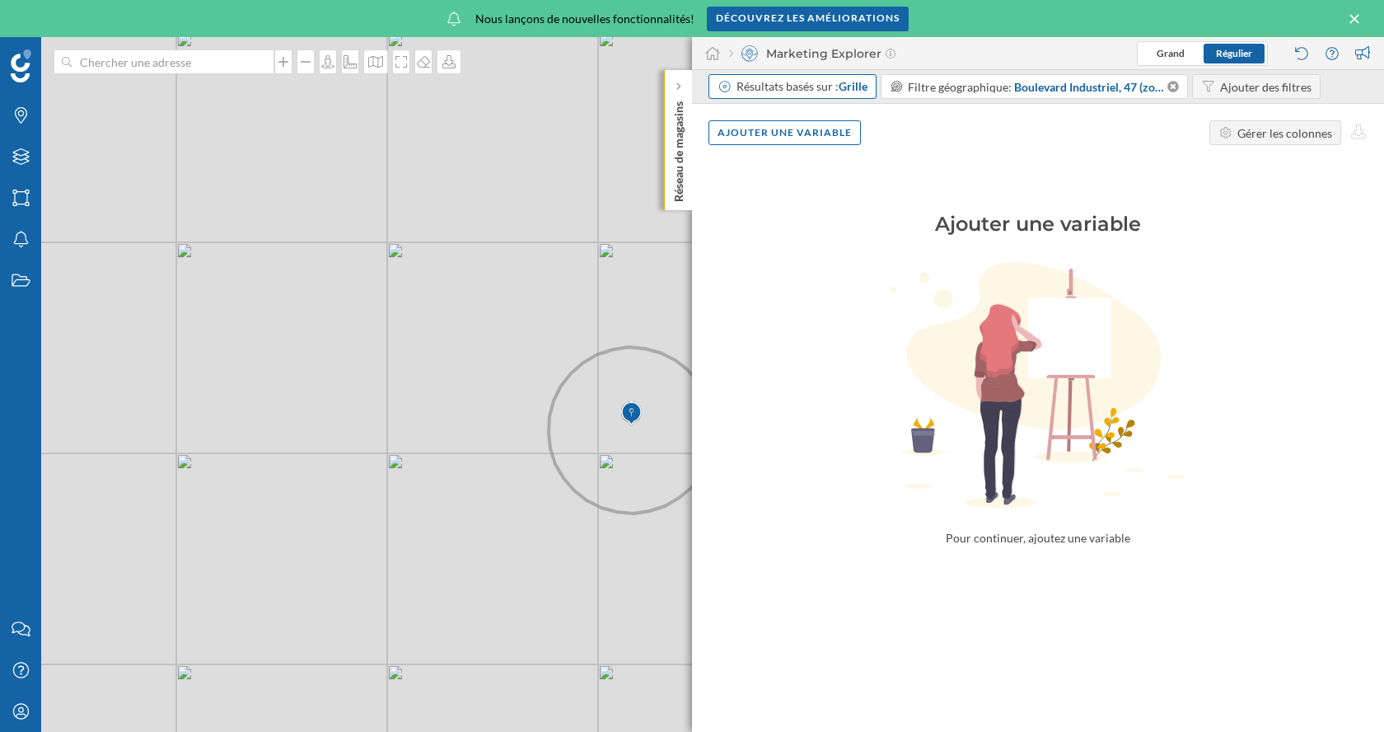
click at [844, 84] on span "Grille" at bounding box center [853, 86] width 29 height 14
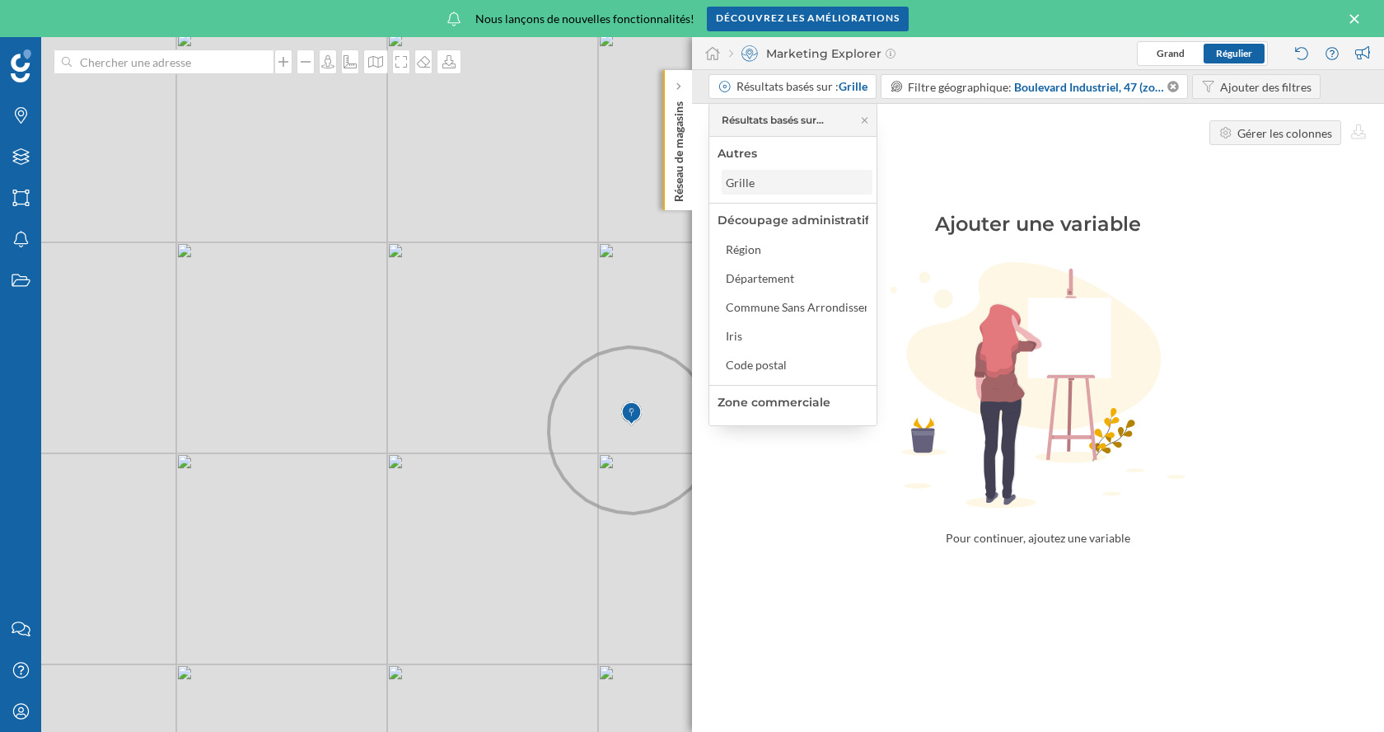
click at [771, 183] on div "Grille" at bounding box center [796, 182] width 141 height 17
